Goal: Task Accomplishment & Management: Complete application form

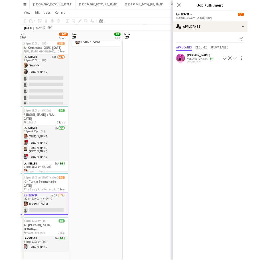
scroll to position [0, 209]
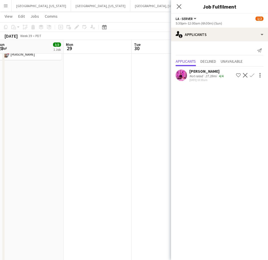
click at [155, 147] on app-date-cell at bounding box center [166, 160] width 68 height 351
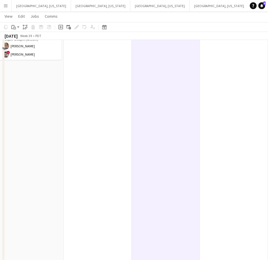
scroll to position [0, 0]
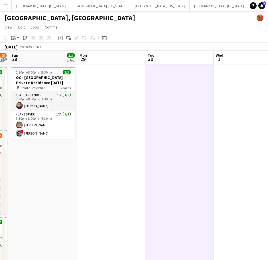
drag, startPoint x: 203, startPoint y: 124, endPoint x: 268, endPoint y: 61, distance: 90.8
click at [268, 62] on html "Menu Boards Boards Boards All jobs Status Workforce Workforce My Workforce Recr…" at bounding box center [134, 207] width 268 height 415
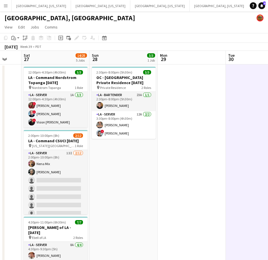
scroll to position [0, 172]
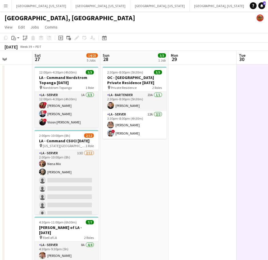
drag, startPoint x: 159, startPoint y: 118, endPoint x: 221, endPoint y: 110, distance: 62.1
click at [221, 110] on app-calendar-viewport "Wed 24 Thu 25 4/4 2 Jobs Fri 26 Sat 27 14/25 5 Jobs Sun 28 3/3 1 Job Mon 29 Tue…" at bounding box center [134, 233] width 268 height 364
click at [79, 185] on app-card-role "LA - Server 13I [DATE] 2:00pm-10:00pm (8h) Nena Mix [PERSON_NAME] single-neutra…" at bounding box center [66, 205] width 64 height 110
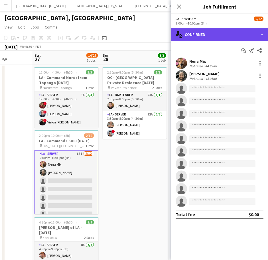
click at [194, 36] on div "single-neutral-actions-check-2 Confirmed" at bounding box center [219, 35] width 97 height 14
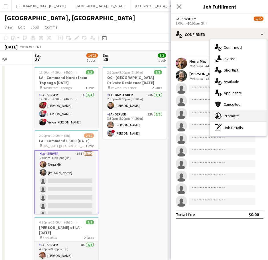
click at [230, 117] on span "Promote" at bounding box center [230, 115] width 15 height 5
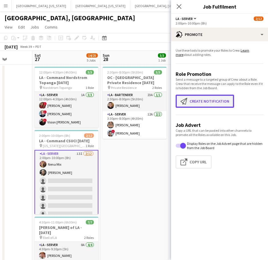
click at [217, 99] on button "Create notification Create notification" at bounding box center [204, 101] width 58 height 13
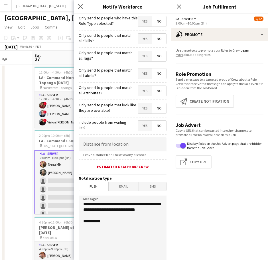
click at [143, 22] on span "Yes" at bounding box center [145, 21] width 14 height 10
click at [123, 184] on span "Email" at bounding box center [123, 186] width 30 height 9
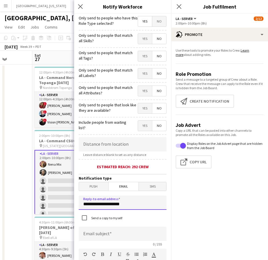
drag, startPoint x: 136, startPoint y: 202, endPoint x: 78, endPoint y: 206, distance: 58.2
click at [78, 206] on form "**********" at bounding box center [122, 242] width 97 height 456
type input "**********"
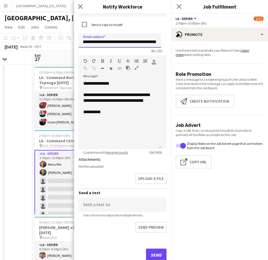
scroll to position [210, 0]
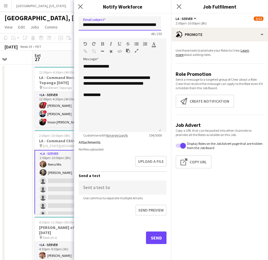
type input "**********"
click at [151, 237] on button "Send" at bounding box center [156, 237] width 20 height 13
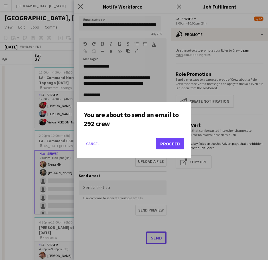
scroll to position [0, 0]
click at [165, 141] on button "Proceed" at bounding box center [170, 143] width 28 height 11
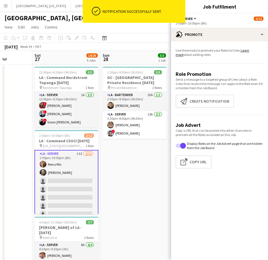
click at [149, 160] on app-date-cell "2:30pm-8:00pm (5h30m) 3/3 OC - [GEOGRAPHIC_DATA] Private Residence [DATE] pin P…" at bounding box center [134, 239] width 68 height 351
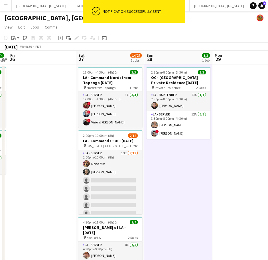
scroll to position [0, 180]
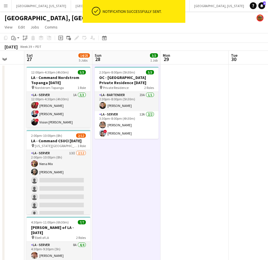
drag, startPoint x: 156, startPoint y: 167, endPoint x: 194, endPoint y: 157, distance: 38.7
click at [194, 158] on app-calendar-viewport "Wed 24 Thu 25 4/4 2 Jobs Fri 26 Sat 27 14/25 5 Jobs Sun 28 3/3 1 Job Mon 29 Tue…" at bounding box center [134, 233] width 268 height 364
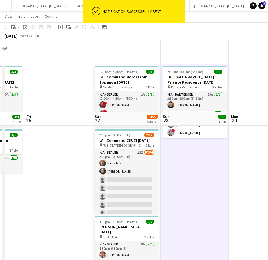
scroll to position [155, 0]
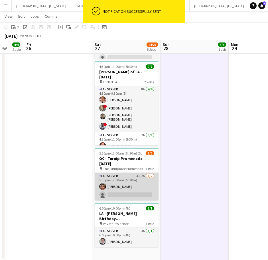
click at [145, 179] on app-card-role "LA - Server 3I 2A [DATE] 5:30pm-12:00am (6h30m) [PERSON_NAME] single-neutral-ac…" at bounding box center [127, 186] width 64 height 28
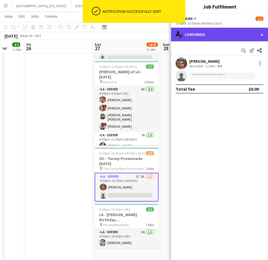
click at [224, 37] on div "single-neutral-actions-check-2 Confirmed" at bounding box center [219, 35] width 97 height 14
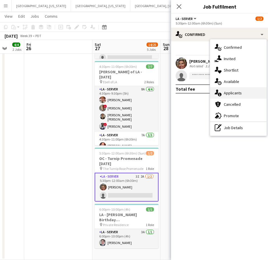
click at [237, 90] on span "Applicants" at bounding box center [232, 92] width 18 height 5
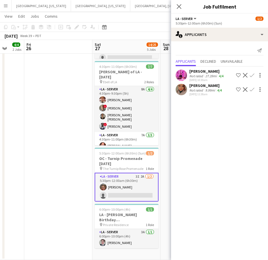
click at [150, 24] on app-toolbar "Copy Paste Paste Ctrl+V Paste with crew Ctrl+Shift+V Paste linked Job [GEOGRAPH…" at bounding box center [134, 27] width 268 height 10
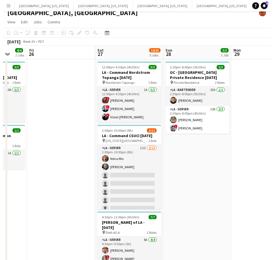
scroll to position [0, 0]
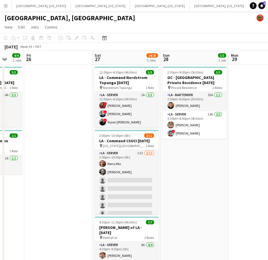
click at [265, 6] on div "Help Notifications 4" at bounding box center [258, 5] width 18 height 7
click at [264, 6] on link "Notifications 4" at bounding box center [261, 5] width 7 height 7
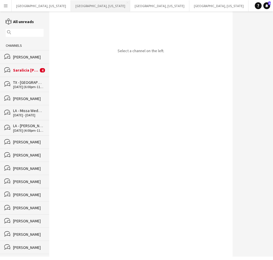
click at [73, 7] on button "[GEOGRAPHIC_DATA], [US_STATE] Close" at bounding box center [100, 5] width 59 height 11
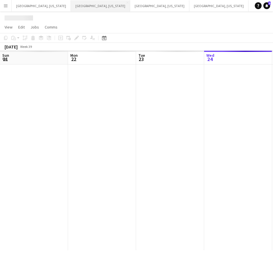
scroll to position [0, 136]
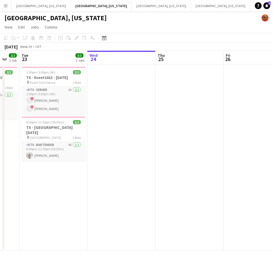
drag, startPoint x: 94, startPoint y: 124, endPoint x: 114, endPoint y: 151, distance: 33.8
click at [97, 151] on app-calendar-viewport "Sat 20 4/4 1 Job Sun 21 Mon 22 2/2 1 Job Tue 23 3/3 2 Jobs Wed 24 Thu 25 Fri 26…" at bounding box center [136, 150] width 273 height 199
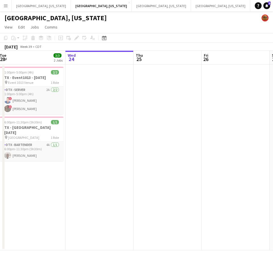
drag, startPoint x: 184, startPoint y: 138, endPoint x: 87, endPoint y: 152, distance: 98.4
click at [88, 152] on app-calendar-viewport "Sat 20 4/4 1 Job Sun 21 Mon 22 2/2 1 Job Tue 23 3/3 2 Jobs Wed 24 Thu 25 Fri 26…" at bounding box center [136, 150] width 273 height 199
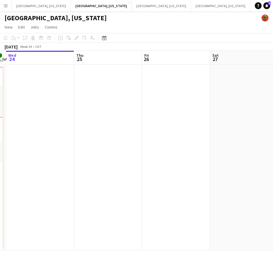
drag, startPoint x: 176, startPoint y: 141, endPoint x: 64, endPoint y: 154, distance: 113.2
click at [64, 154] on app-calendar-viewport "Sun 21 Mon 22 2/2 1 Job Tue 23 3/3 2 Jobs Wed 24 Thu 25 Fri 26 Sat 27 Sun 28 Mo…" at bounding box center [136, 150] width 273 height 199
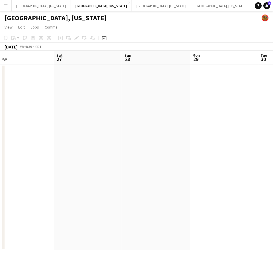
drag, startPoint x: 188, startPoint y: 137, endPoint x: 167, endPoint y: 137, distance: 21.6
click at [54, 149] on app-calendar-viewport "Tue 23 3/3 2 Jobs Wed 24 Thu 25 Fri 26 Sat 27 Sun 28 Mon 29 Tue 30 Wed 1 1:00pm…" at bounding box center [136, 150] width 273 height 199
drag, startPoint x: 167, startPoint y: 137, endPoint x: 79, endPoint y: 148, distance: 89.4
click at [79, 148] on app-calendar-viewport "Sat 27 Sun 28 Mon 29 Tue 30 Wed 1 Thu 2 Fri 3 Sat 4 Sun 5" at bounding box center [136, 150] width 273 height 199
drag, startPoint x: 156, startPoint y: 135, endPoint x: 121, endPoint y: 139, distance: 35.2
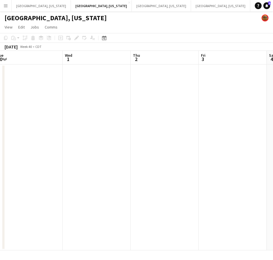
click at [130, 138] on app-calendar-viewport "Sat 27 Sun 28 Mon 29 Tue 30 Wed 1 Thu 2 Fri 3 Sat 4 Sun 5" at bounding box center [136, 150] width 273 height 199
drag, startPoint x: 222, startPoint y: 130, endPoint x: 273, endPoint y: 139, distance: 51.5
click at [273, 139] on app-calendar-viewport "Mon 29 Tue 30 Wed 1 Thu 2 Fri 3 Sat 4 Sun 5 Mon 6 Tue 7" at bounding box center [136, 150] width 273 height 199
drag, startPoint x: 215, startPoint y: 141, endPoint x: 233, endPoint y: 132, distance: 20.1
click at [273, 131] on app-calendar-viewport "Sat 27 Sun 28 Mon 29 Tue 30 Wed 1 Thu 2 Fri 3 Sat 4 Sun 5" at bounding box center [136, 150] width 273 height 199
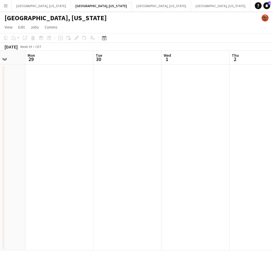
scroll to position [0, 146]
drag, startPoint x: 229, startPoint y: 134, endPoint x: 257, endPoint y: 131, distance: 28.6
click at [257, 131] on app-calendar-viewport "Fri 26 Sat 27 Sun 28 Mon 29 Tue 30 Wed 1 Thu 2 Fri 3 Sat 4" at bounding box center [136, 150] width 273 height 199
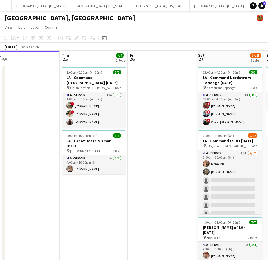
scroll to position [0, 186]
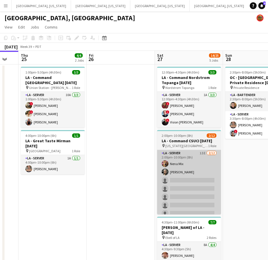
drag, startPoint x: 94, startPoint y: 175, endPoint x: 101, endPoint y: 173, distance: 7.0
click at [3, 190] on div "Mon 22 Tue 23 Wed 24 Thu 25 4/4 2 Jobs Fri 26 Sat 27 14/25 5 Jobs Sun 28 3/3 1 …" at bounding box center [134, 233] width 268 height 364
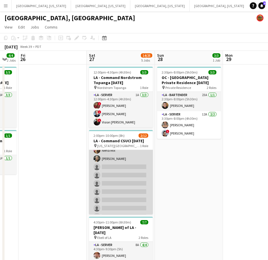
scroll to position [0, 0]
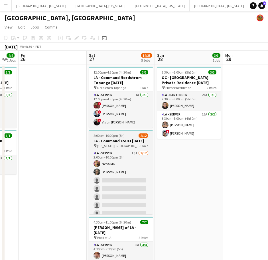
click at [106, 143] on h3 "LA - Command CSUCI [DATE]" at bounding box center [121, 140] width 64 height 5
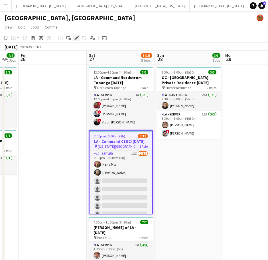
click at [76, 38] on icon at bounding box center [76, 37] width 3 height 3
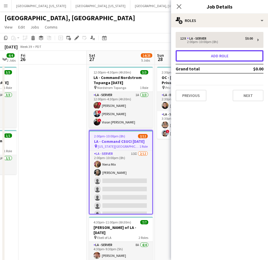
click at [212, 56] on button "Add role" at bounding box center [219, 55] width 88 height 11
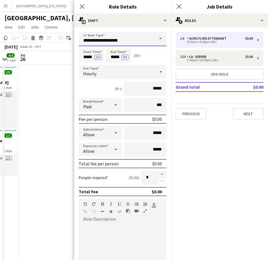
click at [134, 41] on input "**********" at bounding box center [123, 39] width 88 height 14
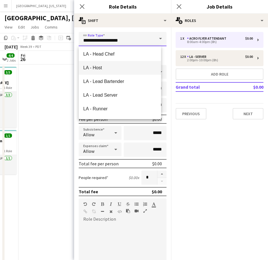
scroll to position [747, 0]
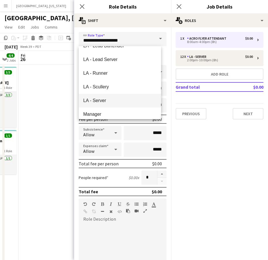
click at [104, 101] on span "LA - Server" at bounding box center [119, 100] width 73 height 5
type input "**********"
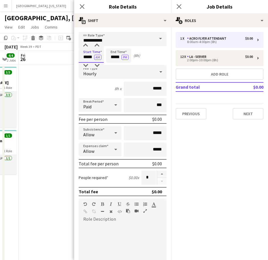
drag, startPoint x: 83, startPoint y: 58, endPoint x: 118, endPoint y: 57, distance: 34.7
click at [118, 57] on div "Start Time ***** AM End Time ***** PM (8h)" at bounding box center [123, 55] width 88 height 14
type input "*****"
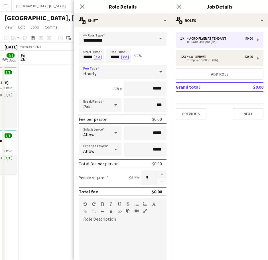
click at [109, 73] on div "Hourly" at bounding box center [117, 72] width 76 height 14
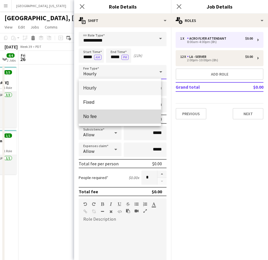
click at [108, 118] on span "No fee" at bounding box center [119, 116] width 73 height 5
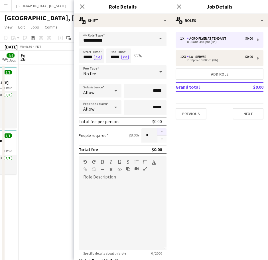
click at [157, 131] on button "button" at bounding box center [161, 131] width 9 height 7
type input "*"
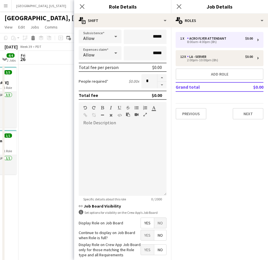
scroll to position [84, 0]
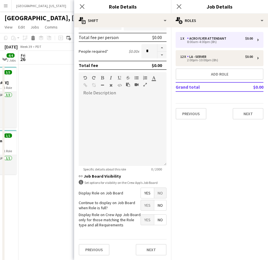
click at [146, 206] on span "Yes" at bounding box center [147, 205] width 13 height 10
click at [143, 252] on button "Next" at bounding box center [150, 249] width 31 height 11
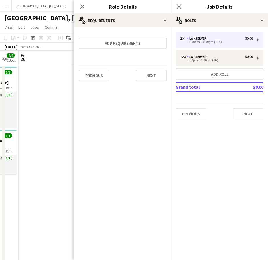
scroll to position [0, 0]
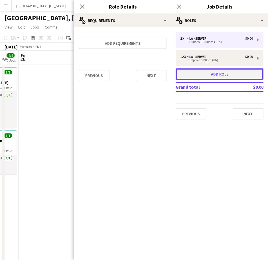
click at [204, 78] on button "Add role" at bounding box center [219, 73] width 88 height 11
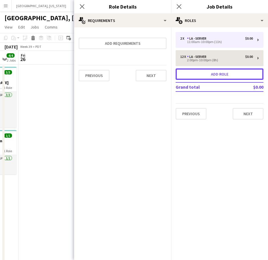
type input "**********"
type input "*****"
type input "*"
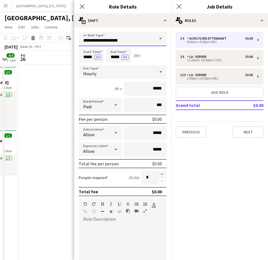
click at [112, 35] on input "**********" at bounding box center [123, 39] width 88 height 14
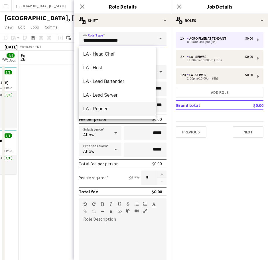
scroll to position [747, 0]
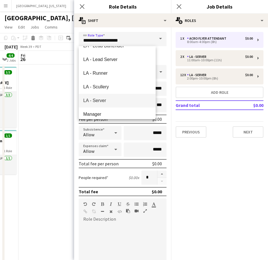
click at [100, 100] on span "LA - Server" at bounding box center [117, 100] width 68 height 5
type input "**********"
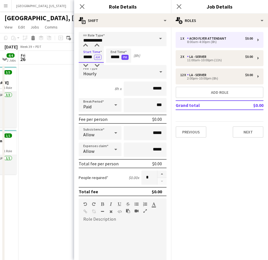
drag, startPoint x: 82, startPoint y: 57, endPoint x: 122, endPoint y: 56, distance: 39.6
click at [121, 56] on div "Start Time ***** AM End Time ***** PM (8h)" at bounding box center [123, 55] width 88 height 14
type input "*****"
click at [98, 57] on button "AM" at bounding box center [97, 57] width 7 height 5
drag, startPoint x: 110, startPoint y: 57, endPoint x: 130, endPoint y: 59, distance: 19.8
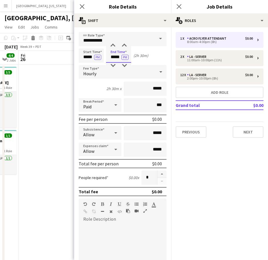
click at [130, 60] on input "*****" at bounding box center [118, 55] width 25 height 14
type input "*****"
click at [121, 71] on div "Hourly" at bounding box center [117, 72] width 76 height 14
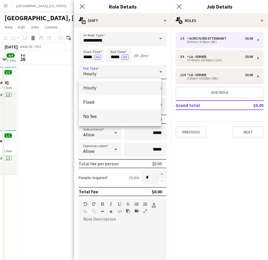
click at [117, 116] on span "No fee" at bounding box center [119, 116] width 73 height 5
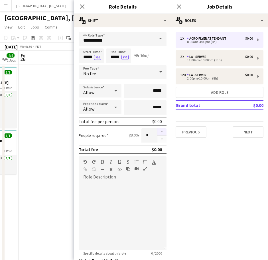
click at [158, 133] on button "button" at bounding box center [161, 131] width 9 height 7
click at [158, 132] on button "button" at bounding box center [161, 131] width 9 height 7
type input "*"
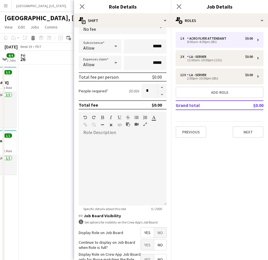
scroll to position [84, 0]
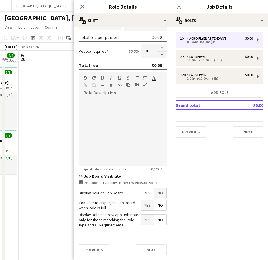
click at [141, 203] on span "Yes" at bounding box center [147, 205] width 13 height 10
click at [141, 252] on button "Next" at bounding box center [150, 249] width 31 height 11
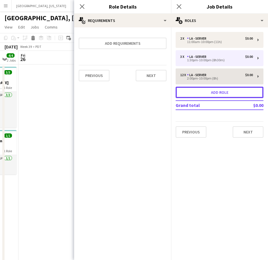
click at [200, 94] on button "Add role" at bounding box center [219, 92] width 88 height 11
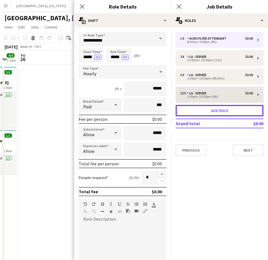
type input "**********"
type input "*****"
type input "*"
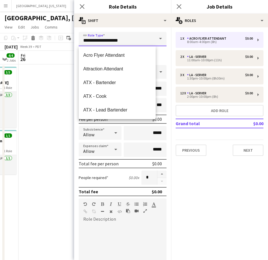
click at [104, 41] on input "**********" at bounding box center [123, 39] width 88 height 14
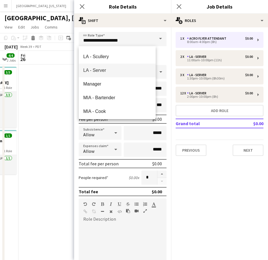
scroll to position [747, 0]
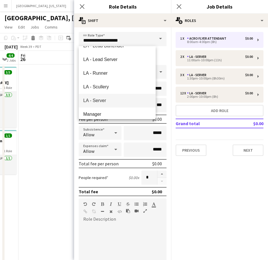
click at [114, 102] on span "LA - Server" at bounding box center [117, 100] width 68 height 5
type input "**********"
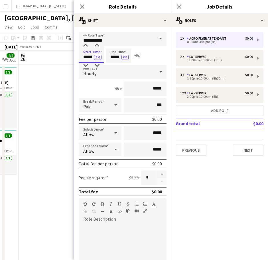
drag, startPoint x: 81, startPoint y: 57, endPoint x: 111, endPoint y: 59, distance: 30.5
click at [111, 59] on div "Start Time ***** AM End Time ***** PM (8h)" at bounding box center [123, 55] width 88 height 14
type input "*****"
drag, startPoint x: 96, startPoint y: 57, endPoint x: 114, endPoint y: 54, distance: 17.6
click at [96, 57] on button "AM" at bounding box center [97, 57] width 7 height 5
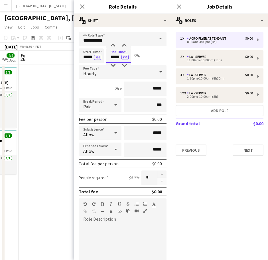
drag, startPoint x: 109, startPoint y: 57, endPoint x: 143, endPoint y: 50, distance: 34.8
click at [141, 52] on div "Start Time ***** PM End Time ***** PM (2h)" at bounding box center [123, 55] width 88 height 14
type input "*****"
click at [110, 77] on div "Hourly" at bounding box center [117, 72] width 76 height 14
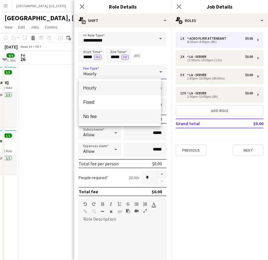
click at [109, 117] on span "No fee" at bounding box center [119, 116] width 73 height 5
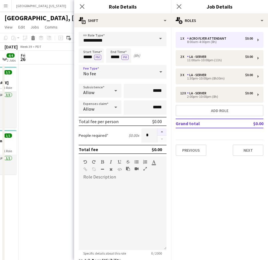
click at [157, 132] on button "button" at bounding box center [161, 131] width 9 height 7
type input "*"
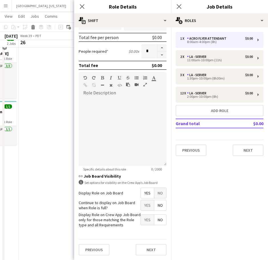
scroll to position [36, 0]
click at [142, 203] on span "Yes" at bounding box center [147, 205] width 13 height 10
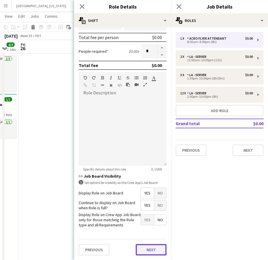
click at [145, 248] on button "Next" at bounding box center [150, 249] width 31 height 11
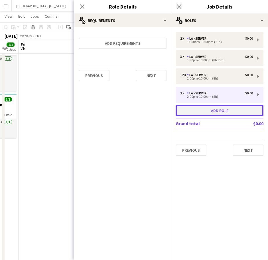
click at [207, 112] on button "Add role" at bounding box center [219, 110] width 88 height 11
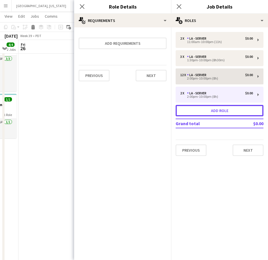
type input "**********"
type input "*****"
type input "*"
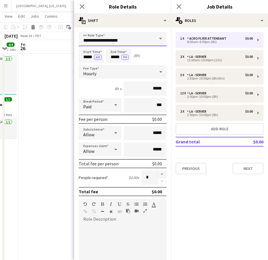
click at [108, 38] on input "**********" at bounding box center [123, 39] width 88 height 14
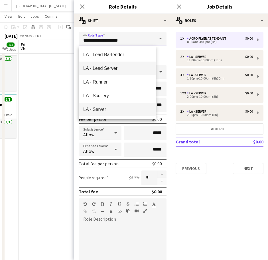
scroll to position [747, 0]
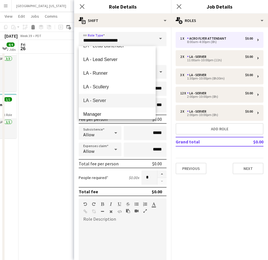
click at [105, 97] on mat-option "LA - Server" at bounding box center [117, 101] width 77 height 14
type input "**********"
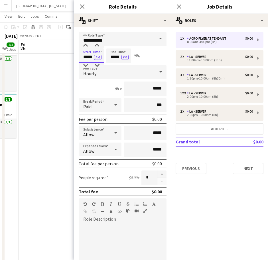
drag, startPoint x: 83, startPoint y: 55, endPoint x: 107, endPoint y: 57, distance: 24.3
click at [107, 57] on div "Start Time ***** AM End Time ***** PM (8h)" at bounding box center [123, 55] width 88 height 14
type input "*****"
click at [95, 58] on button "AM" at bounding box center [97, 57] width 7 height 5
drag, startPoint x: 108, startPoint y: 56, endPoint x: 136, endPoint y: 59, distance: 27.4
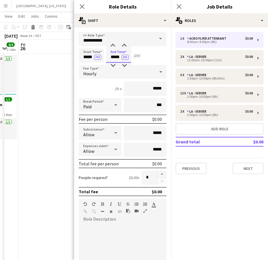
click at [136, 59] on div "Start Time ***** PM End Time ***** PM (1h)" at bounding box center [123, 55] width 88 height 14
type input "*****"
click at [94, 73] on span "Hourly" at bounding box center [89, 74] width 13 height 6
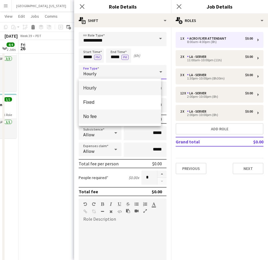
click at [105, 119] on span "No fee" at bounding box center [119, 116] width 73 height 5
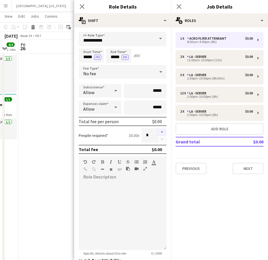
click at [157, 132] on button "button" at bounding box center [161, 131] width 9 height 7
type input "*"
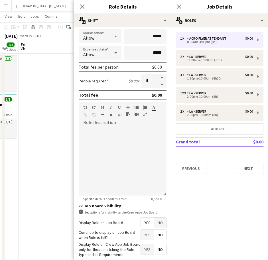
scroll to position [84, 0]
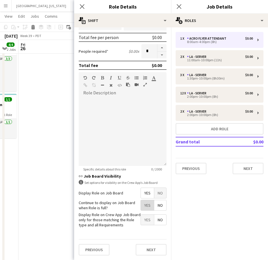
click at [141, 208] on span "Yes" at bounding box center [147, 205] width 13 height 10
click at [150, 251] on button "Next" at bounding box center [150, 249] width 31 height 11
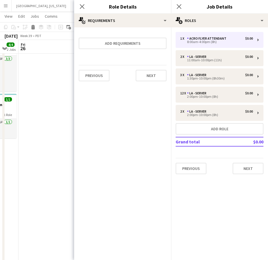
scroll to position [0, 0]
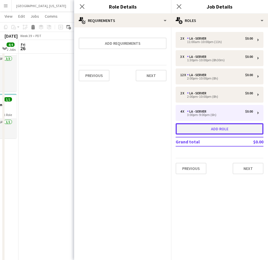
click at [193, 128] on button "Add role" at bounding box center [219, 128] width 88 height 11
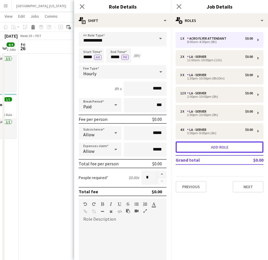
type input "**********"
type input "*****"
type input "*"
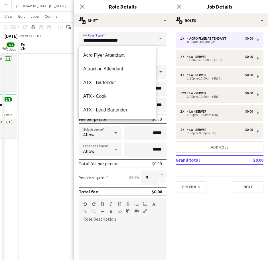
click at [101, 44] on input "**********" at bounding box center [123, 39] width 88 height 14
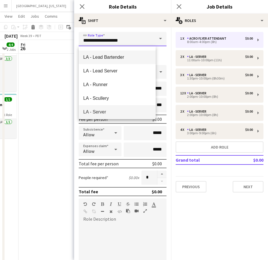
scroll to position [783, 0]
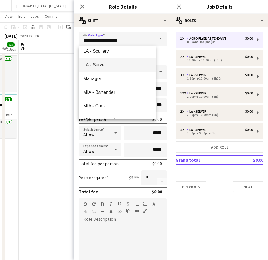
click at [108, 63] on span "LA - Server" at bounding box center [117, 64] width 68 height 5
type input "**********"
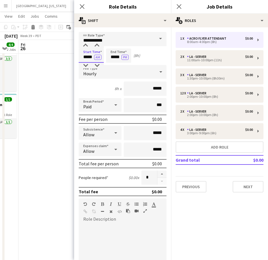
drag, startPoint x: 81, startPoint y: 58, endPoint x: 156, endPoint y: 55, distance: 74.9
click at [156, 55] on div "Start Time ***** AM End Time ***** PM (8h)" at bounding box center [123, 55] width 88 height 14
type input "*****"
click at [96, 57] on button "AM" at bounding box center [97, 57] width 7 height 5
drag, startPoint x: 111, startPoint y: 57, endPoint x: 168, endPoint y: 57, distance: 57.5
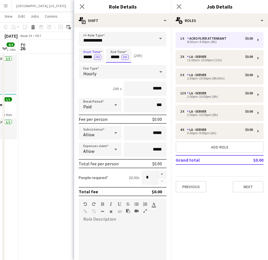
click at [169, 57] on mat-expansion-panel "**********" at bounding box center [122, 143] width 97 height 232
type input "*****"
click at [131, 74] on div "Hourly" at bounding box center [117, 72] width 76 height 14
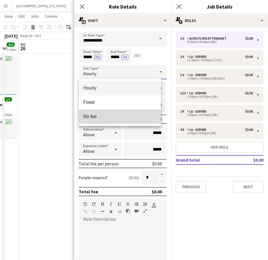
click at [121, 114] on span "No fee" at bounding box center [119, 116] width 73 height 5
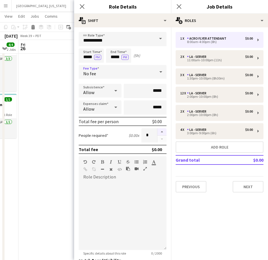
click at [157, 133] on button "button" at bounding box center [161, 131] width 9 height 7
type input "*"
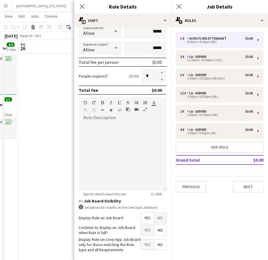
scroll to position [84, 0]
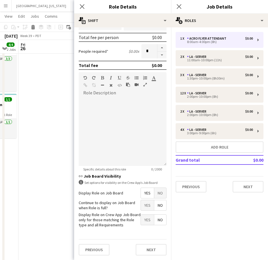
click at [141, 204] on span "Yes" at bounding box center [147, 205] width 13 height 10
click at [150, 253] on button "Next" at bounding box center [150, 249] width 31 height 11
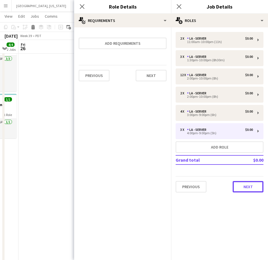
click at [245, 188] on button "Next" at bounding box center [247, 186] width 31 height 11
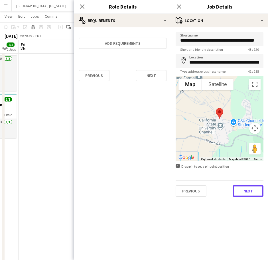
click at [247, 192] on button "Next" at bounding box center [247, 190] width 31 height 11
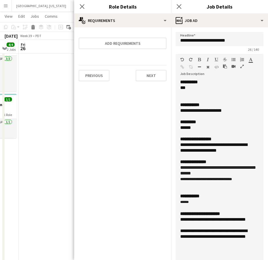
drag, startPoint x: 249, startPoint y: 116, endPoint x: 264, endPoint y: 276, distance: 161.0
click at [264, 276] on html "Menu Boards Boards Boards All jobs Status Workforce Workforce My Workforce Recr…" at bounding box center [134, 171] width 268 height 414
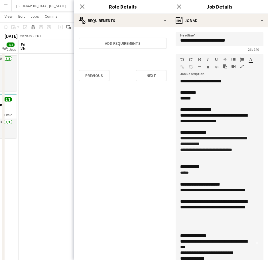
scroll to position [71, 0]
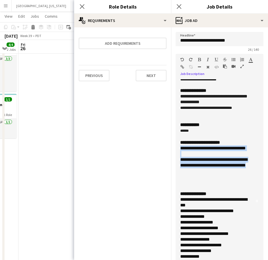
drag, startPoint x: 205, startPoint y: 173, endPoint x: 174, endPoint y: 149, distance: 39.3
click at [174, 149] on form "**********" at bounding box center [219, 234] width 97 height 405
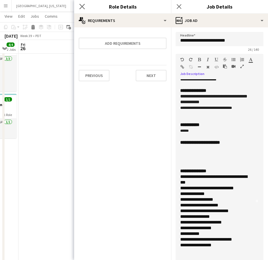
click at [82, 6] on icon "Close pop-in" at bounding box center [81, 6] width 5 height 5
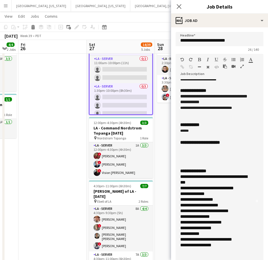
click at [194, 151] on div at bounding box center [216, 148] width 73 height 6
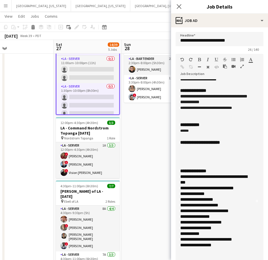
drag, startPoint x: 58, startPoint y: 154, endPoint x: 34, endPoint y: 159, distance: 24.4
click at [34, 159] on app-calendar-viewport "Tue 23 Wed 24 Thu 25 4/4 2 Jobs Fri 26 Sat 27 14/39 5 Jobs Sun 28 3/3 1 Job Mon…" at bounding box center [134, 183] width 268 height 392
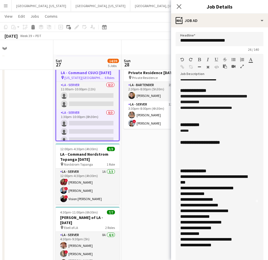
scroll to position [0, 0]
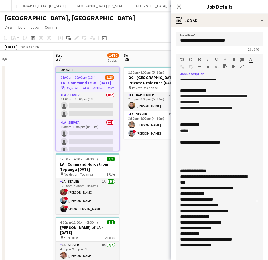
click at [191, 151] on div at bounding box center [216, 148] width 73 height 6
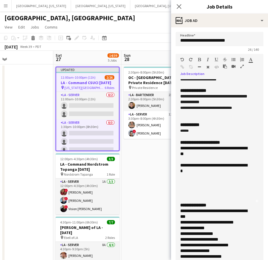
click at [186, 182] on div at bounding box center [216, 182] width 73 height 6
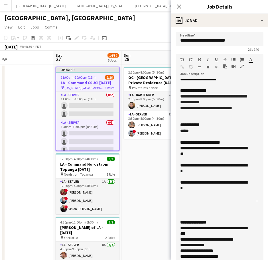
click at [186, 199] on div at bounding box center [216, 199] width 73 height 6
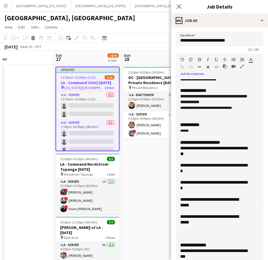
click at [186, 169] on div "**********" at bounding box center [214, 167] width 68 height 11
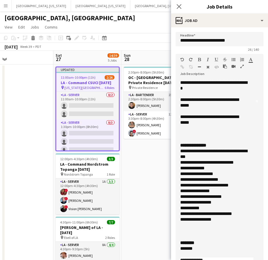
scroll to position [190, 0]
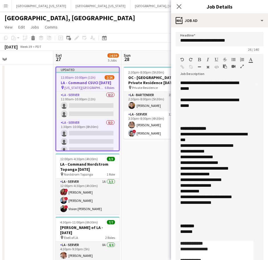
drag, startPoint x: 157, startPoint y: 211, endPoint x: 154, endPoint y: 208, distance: 4.8
click at [157, 211] on app-date-cell "2:30pm-8:00pm (5h30m) 3/3 OC - [GEOGRAPHIC_DATA] Private Residence [DATE] pin P…" at bounding box center [155, 239] width 68 height 351
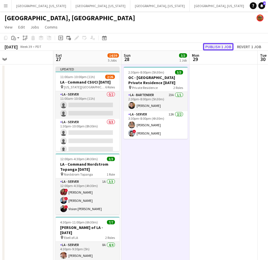
click at [212, 44] on button "Publish 1 job" at bounding box center [218, 46] width 30 height 7
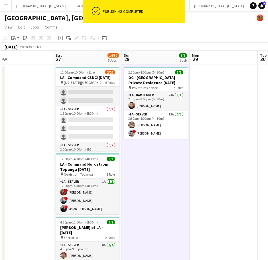
scroll to position [0, 0]
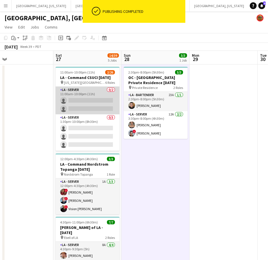
click at [108, 92] on app-card-role "LA - Server 0/2 11:00am-10:00pm (11h) single-neutral-actions single-neutral-act…" at bounding box center [88, 101] width 64 height 28
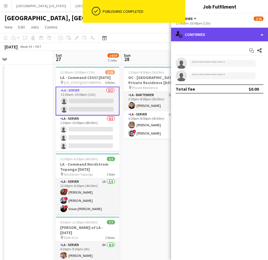
click at [193, 28] on div "single-neutral-actions-check-2 Confirmed" at bounding box center [219, 35] width 97 height 14
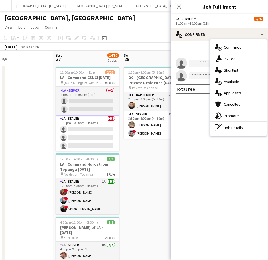
click at [229, 114] on span "Promote" at bounding box center [230, 115] width 15 height 5
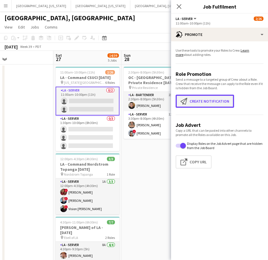
click at [202, 103] on button "Create notification Create notification" at bounding box center [204, 101] width 58 height 13
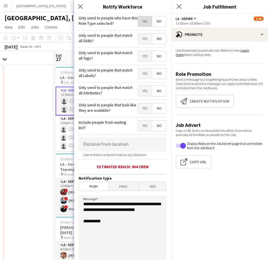
click at [140, 20] on span "Yes" at bounding box center [145, 21] width 14 height 10
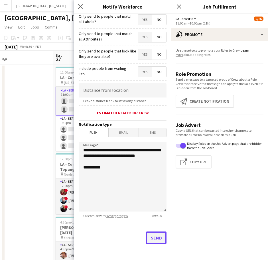
click at [157, 237] on button "Send" at bounding box center [156, 237] width 20 height 13
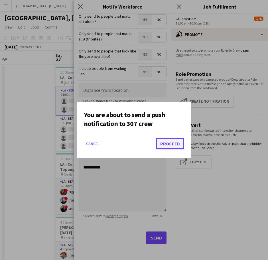
click at [165, 142] on button "Proceed" at bounding box center [170, 143] width 28 height 11
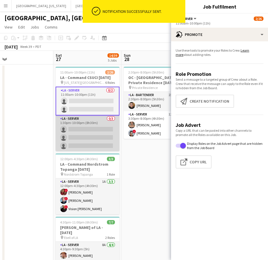
click at [90, 132] on app-card-role "LA - Server 0/3 1:30pm-10:00pm (8h30m) single-neutral-actions single-neutral-ac…" at bounding box center [88, 133] width 64 height 36
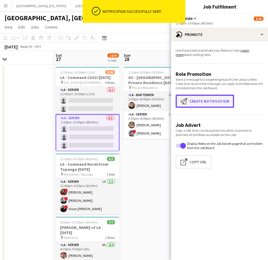
click at [198, 102] on button "Create notification Create notification" at bounding box center [204, 101] width 58 height 13
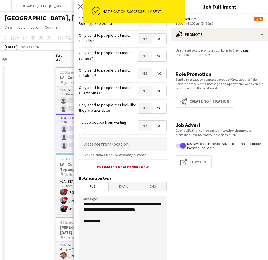
click at [142, 26] on span "Yes" at bounding box center [145, 21] width 14 height 10
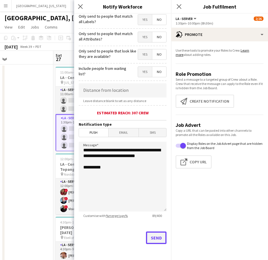
click at [153, 238] on button "Send" at bounding box center [156, 237] width 20 height 13
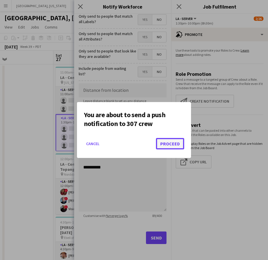
click at [166, 140] on button "Proceed" at bounding box center [170, 143] width 28 height 11
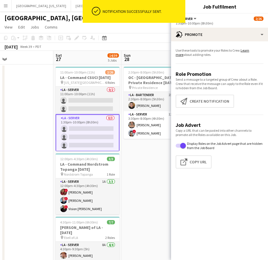
scroll to position [36, 0]
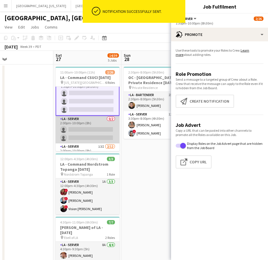
click at [95, 125] on app-card-role "LA - Server 0/2 2:00pm-10:00pm (8h) single-neutral-actions single-neutral-actio…" at bounding box center [88, 130] width 64 height 28
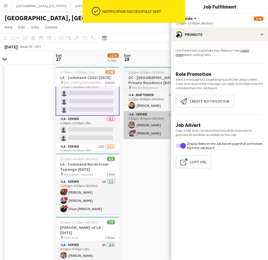
scroll to position [35, 0]
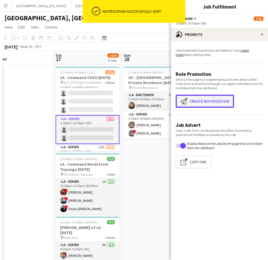
click at [204, 100] on button "Create notification Create notification" at bounding box center [204, 101] width 58 height 13
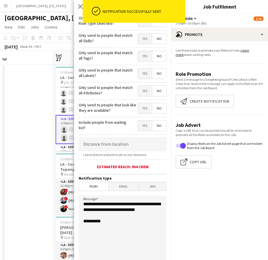
click at [139, 25] on div "ok-circled Notification successfully sent." at bounding box center [134, 13] width 102 height 26
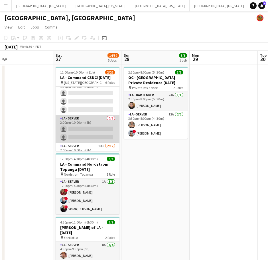
click at [100, 129] on app-card-role "LA - Server 0/2 2:00pm-10:00pm (8h) single-neutral-actions single-neutral-actio…" at bounding box center [88, 129] width 64 height 28
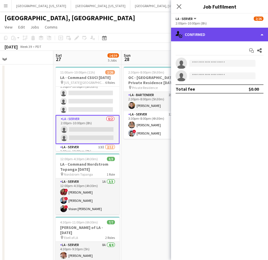
click at [215, 32] on div "single-neutral-actions-check-2 Confirmed" at bounding box center [219, 35] width 97 height 14
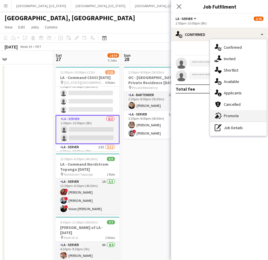
click at [229, 115] on span "Promote" at bounding box center [230, 115] width 15 height 5
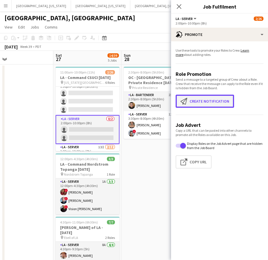
click at [200, 95] on button "Create notification Create notification" at bounding box center [204, 101] width 58 height 13
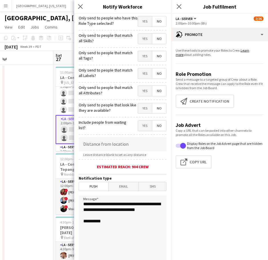
click at [140, 20] on span "Yes" at bounding box center [145, 21] width 14 height 10
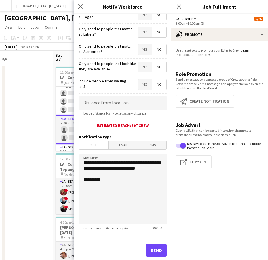
scroll to position [54, 0]
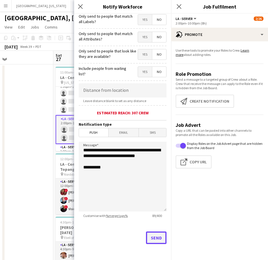
click at [151, 234] on button "Send" at bounding box center [156, 237] width 20 height 13
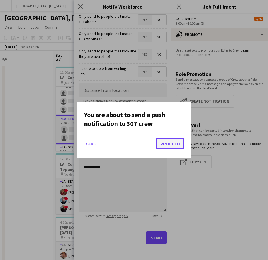
click at [169, 147] on button "Proceed" at bounding box center [170, 143] width 28 height 11
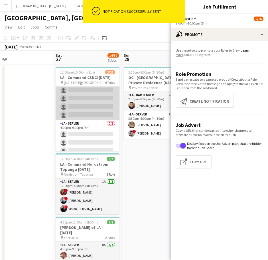
click at [86, 110] on app-card-role "LA - Server 0/4 3:00pm-9:00pm (6h) single-neutral-actions single-neutral-action…" at bounding box center [88, 98] width 64 height 44
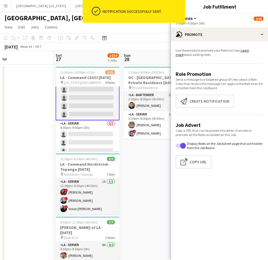
scroll to position [212, 0]
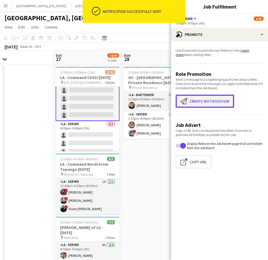
click at [193, 101] on button "Create notification Create notification" at bounding box center [204, 101] width 58 height 13
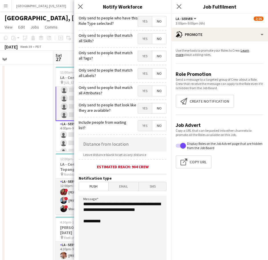
click at [138, 22] on span "Yes" at bounding box center [145, 21] width 14 height 10
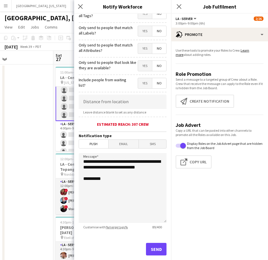
scroll to position [54, 0]
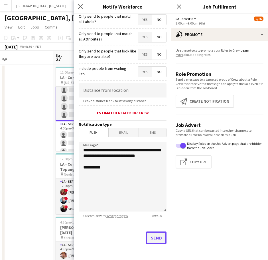
click at [151, 235] on button "Send" at bounding box center [156, 237] width 20 height 13
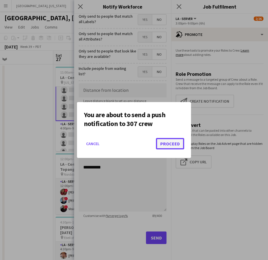
click at [172, 144] on button "Proceed" at bounding box center [170, 143] width 28 height 11
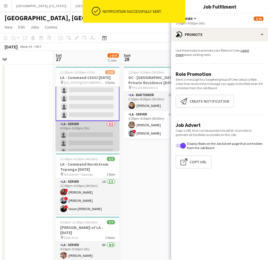
click at [85, 133] on app-card-role "LA - Server 0/3 4:00pm-9:00pm (5h) single-neutral-actions single-neutral-action…" at bounding box center [88, 139] width 64 height 36
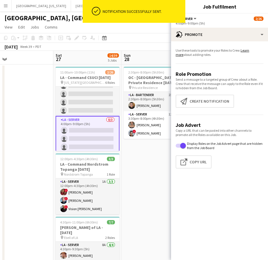
scroll to position [218, 0]
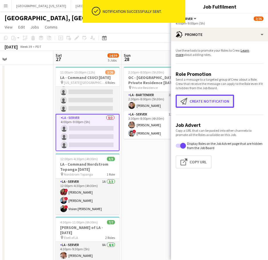
click at [198, 98] on button "Create notification Create notification" at bounding box center [204, 101] width 58 height 13
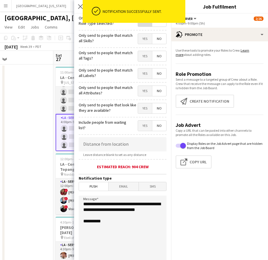
click at [141, 26] on span "Yes" at bounding box center [145, 21] width 14 height 10
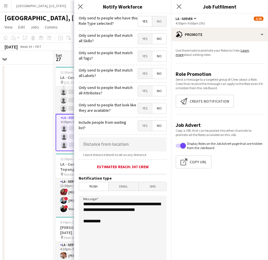
click at [138, 20] on span "Yes" at bounding box center [145, 21] width 14 height 10
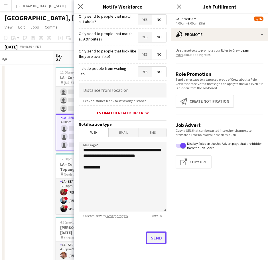
click at [152, 242] on button "Send" at bounding box center [156, 237] width 20 height 13
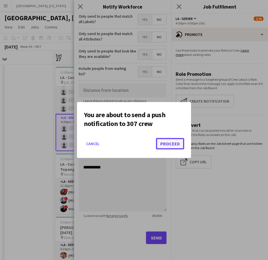
click at [168, 143] on button "Proceed" at bounding box center [170, 143] width 28 height 11
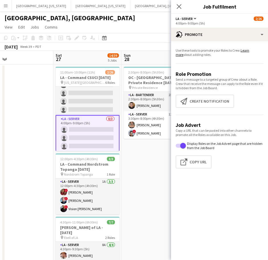
scroll to position [218, 0]
click at [140, 166] on app-date-cell "2:30pm-8:00pm (5h30m) 3/3 OC - [GEOGRAPHIC_DATA] Private Residence [DATE] pin P…" at bounding box center [155, 239] width 68 height 351
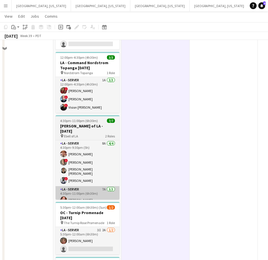
scroll to position [13, 0]
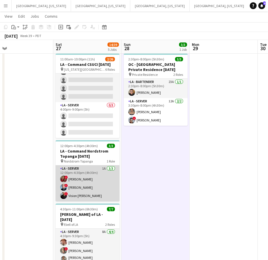
click at [105, 176] on app-card-role "LA - Server 1A [DATE] 12:00pm-4:30pm (4h30m) ! [PERSON_NAME] ! [PERSON_NAME] ! …" at bounding box center [88, 183] width 64 height 36
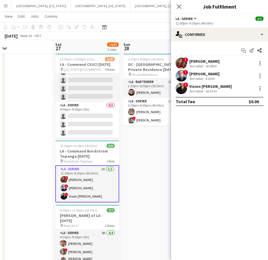
drag, startPoint x: 179, startPoint y: 5, endPoint x: 180, endPoint y: 10, distance: 5.9
click at [179, 5] on icon "Close pop-in" at bounding box center [178, 6] width 5 height 5
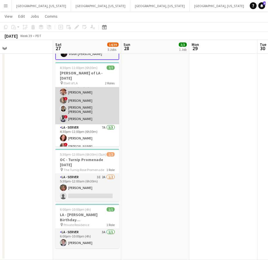
scroll to position [16, 0]
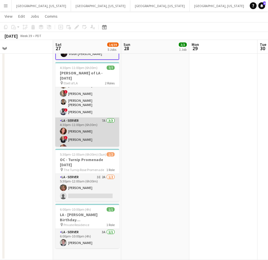
click at [83, 124] on app-card-role "LA - Server 7A [DATE] 4:30pm-11:00pm (6h30m) [PERSON_NAME] ! [PERSON_NAME] [PER…" at bounding box center [87, 135] width 64 height 36
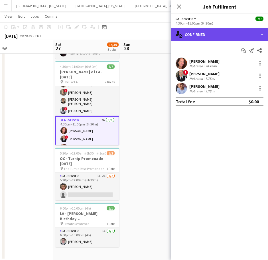
click at [213, 39] on div "single-neutral-actions-check-2 Confirmed" at bounding box center [219, 35] width 97 height 14
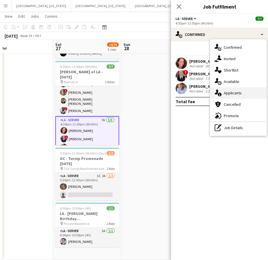
click at [234, 93] on span "Applicants" at bounding box center [232, 92] width 18 height 5
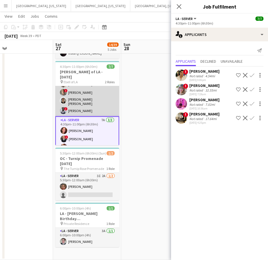
click at [83, 93] on app-card-role "LA - Server 8A [DATE] 4:30pm-9:30pm (5h) [PERSON_NAME] ! [PERSON_NAME] [PERSON_…" at bounding box center [87, 93] width 64 height 46
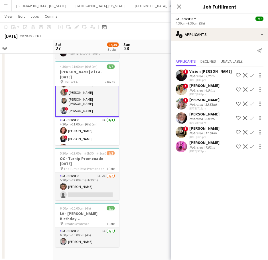
click at [200, 130] on div "[PERSON_NAME]" at bounding box center [204, 128] width 30 height 5
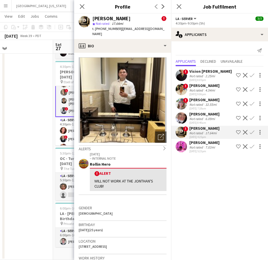
drag, startPoint x: 137, startPoint y: 241, endPoint x: 78, endPoint y: 247, distance: 58.7
click at [78, 247] on app-crew-profile-bio "Open photos pop-in Alerts chevron-right [DATE] – INTERNAL NOTE Rollin Hero ! Al…" at bounding box center [122, 156] width 97 height 207
copy span "[STREET_ADDRESS]"
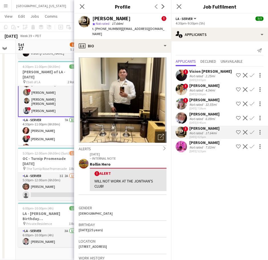
scroll to position [0, 194]
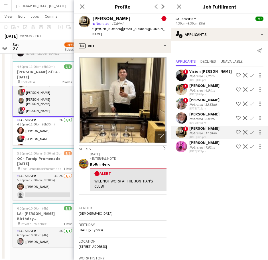
drag, startPoint x: 44, startPoint y: 175, endPoint x: -3, endPoint y: 196, distance: 51.7
click at [0, 196] on html "Menu Boards Boards Boards All jobs Status Workforce Workforce My Workforce Recr…" at bounding box center [134, 52] width 268 height 414
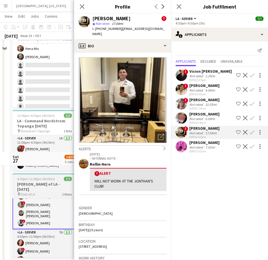
scroll to position [0, 0]
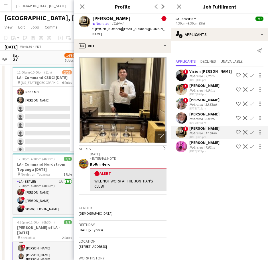
drag, startPoint x: 48, startPoint y: 76, endPoint x: 44, endPoint y: 54, distance: 22.8
click at [48, 76] on h3 "LA - Command CSUCI [DATE]" at bounding box center [45, 77] width 64 height 5
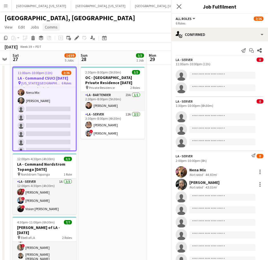
scroll to position [16, 0]
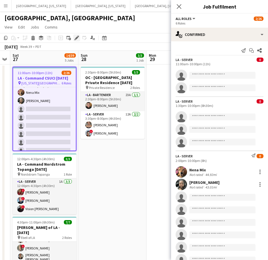
click at [77, 37] on icon "Edit" at bounding box center [76, 38] width 5 height 5
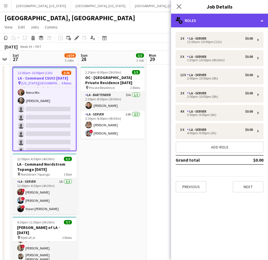
click at [211, 20] on div "multiple-users-add Roles" at bounding box center [219, 21] width 97 height 14
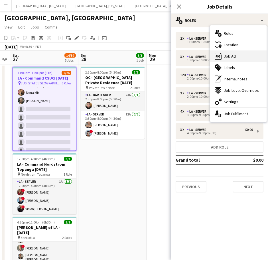
click at [224, 54] on span "Job Ad" at bounding box center [229, 56] width 12 height 5
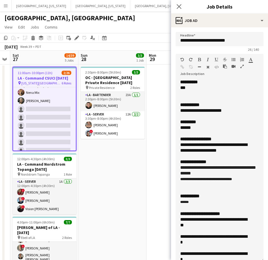
drag, startPoint x: 255, startPoint y: 108, endPoint x: 256, endPoint y: 239, distance: 131.5
click at [259, 256] on form "**********" at bounding box center [219, 228] width 97 height 393
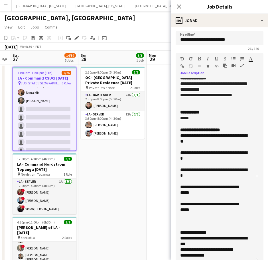
scroll to position [141, 0]
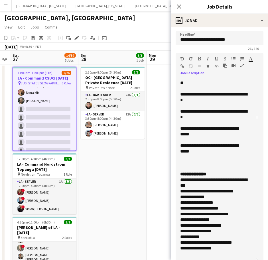
drag, startPoint x: 179, startPoint y: 105, endPoint x: 227, endPoint y: 191, distance: 98.6
click at [239, 186] on div "**********" at bounding box center [216, 169] width 82 height 182
copy div "**********"
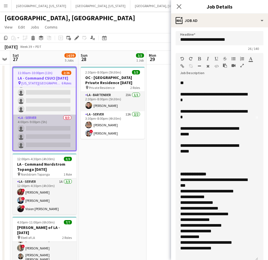
scroll to position [0, 0]
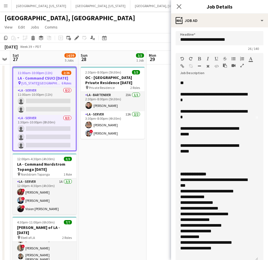
click at [138, 179] on app-date-cell "2:30pm-8:00pm (5h30m) 3/3 OC - [GEOGRAPHIC_DATA] Private Residence [DATE] pin P…" at bounding box center [112, 239] width 68 height 351
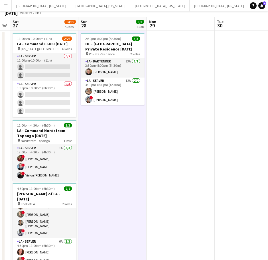
scroll to position [142, 0]
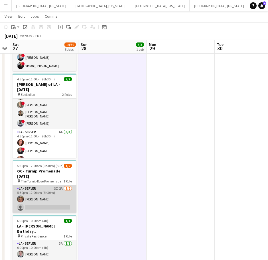
click at [52, 194] on app-card-role "LA - Server 3I 2A [DATE] 5:30pm-12:00am (6h30m) [PERSON_NAME] single-neutral-ac…" at bounding box center [45, 199] width 64 height 28
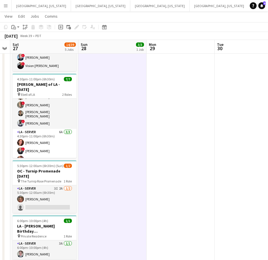
scroll to position [0, 193]
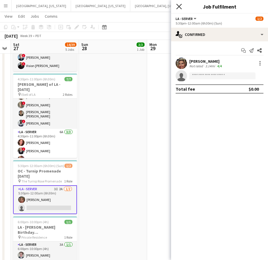
click at [179, 6] on icon at bounding box center [178, 6] width 5 height 5
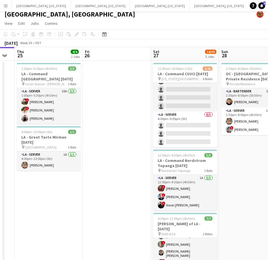
scroll to position [0, 0]
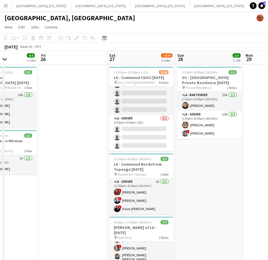
drag, startPoint x: 120, startPoint y: 122, endPoint x: 67, endPoint y: 133, distance: 53.9
click at [67, 133] on app-calendar-viewport "Tue 23 Wed 24 Thu 25 4/4 2 Jobs Fri 26 Sat 27 14/39 5 Jobs Sun 28 3/3 1 Job Mon…" at bounding box center [134, 233] width 268 height 364
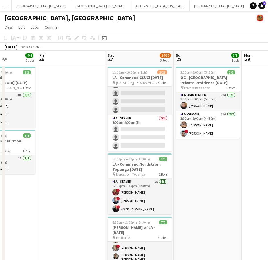
scroll to position [0, 163]
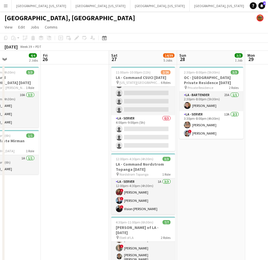
drag, startPoint x: 75, startPoint y: 152, endPoint x: 89, endPoint y: 153, distance: 14.6
click at [89, 153] on app-calendar-viewport "Tue 23 Wed 24 Thu 25 4/4 2 Jobs Fri 26 Sat 27 14/39 5 Jobs Sun 28 3/3 1 Job Mon…" at bounding box center [134, 233] width 268 height 364
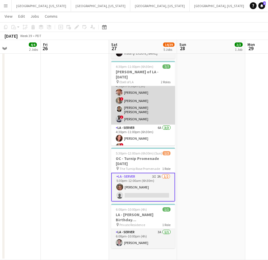
scroll to position [0, 0]
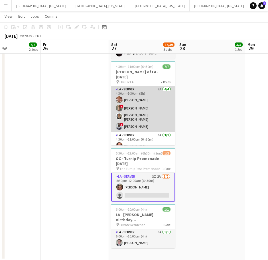
click at [135, 97] on app-card-role "LA - Server 7A [DATE] 4:30pm-9:30pm (5h) [PERSON_NAME] ! [PERSON_NAME] [PERSON_…" at bounding box center [143, 109] width 64 height 46
